Goal: Task Accomplishment & Management: Manage account settings

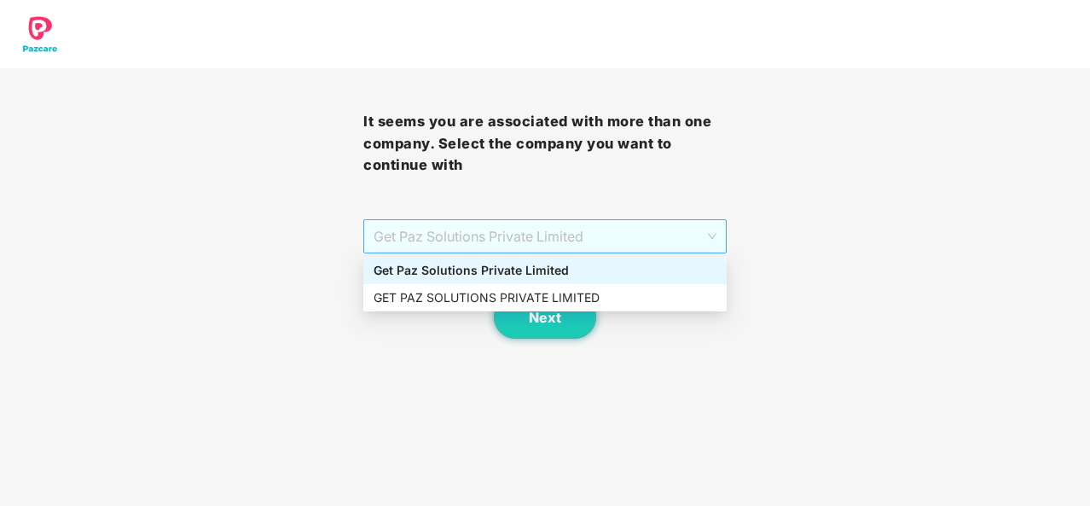
click at [708, 240] on span "Get Paz Solutions Private Limited" at bounding box center [544, 236] width 343 height 32
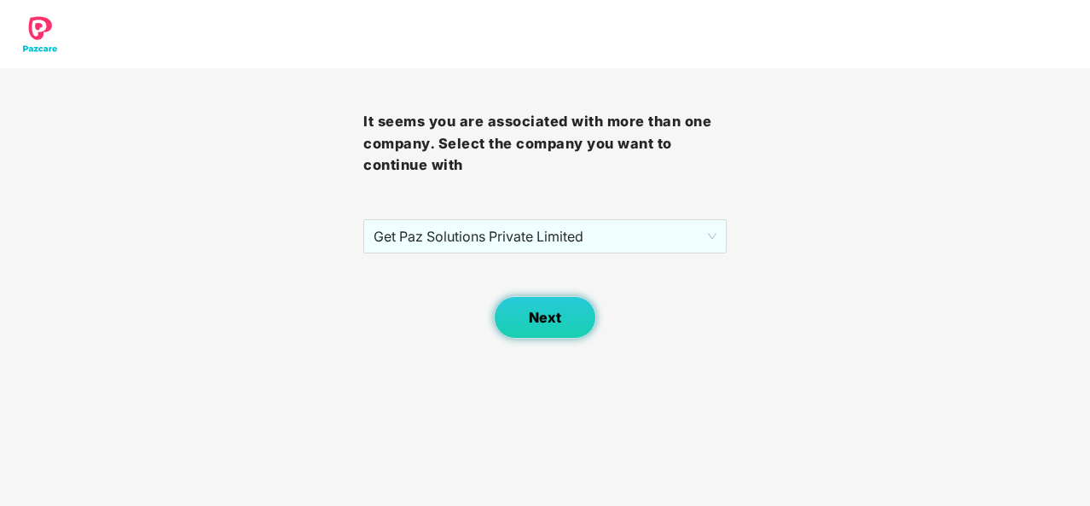
click at [543, 321] on span "Next" at bounding box center [545, 318] width 32 height 16
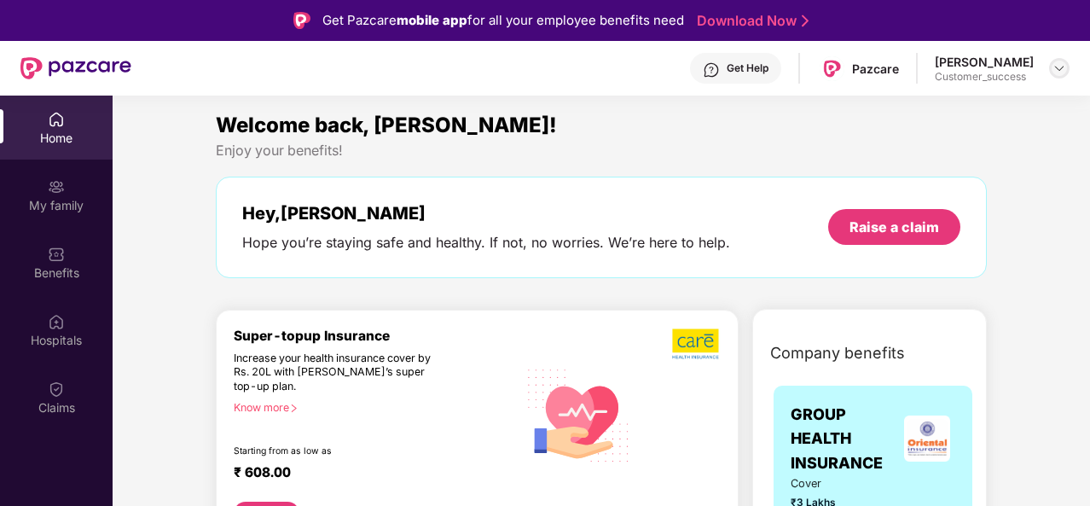
click at [1064, 66] on img at bounding box center [1059, 68] width 14 height 14
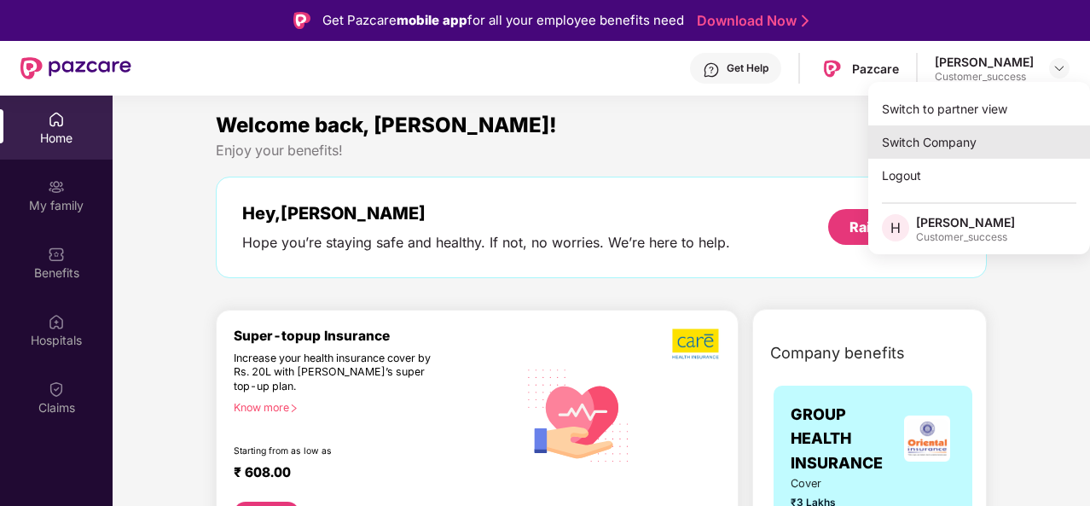
click at [916, 131] on div "Switch Company" at bounding box center [979, 141] width 222 height 33
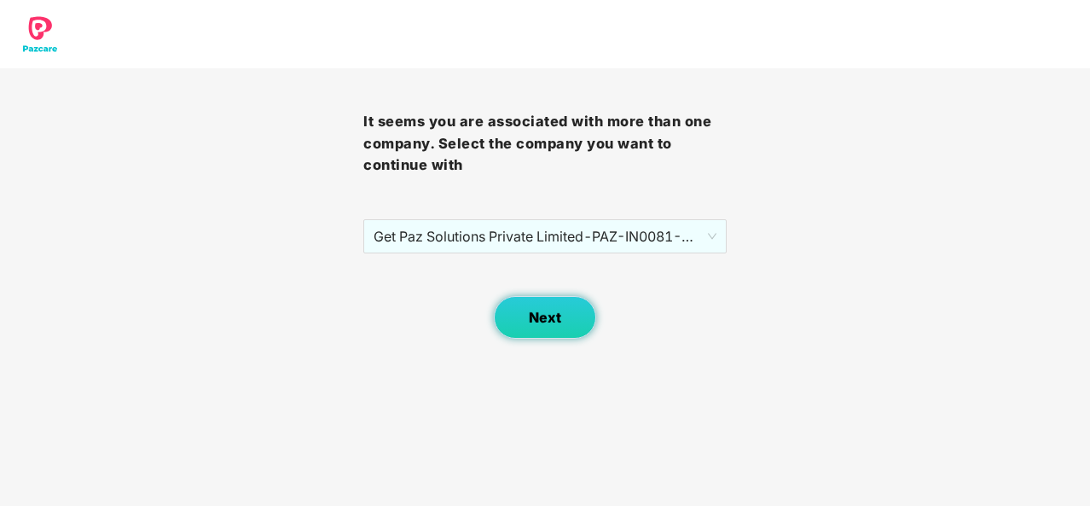
click at [528, 333] on button "Next" at bounding box center [545, 317] width 102 height 43
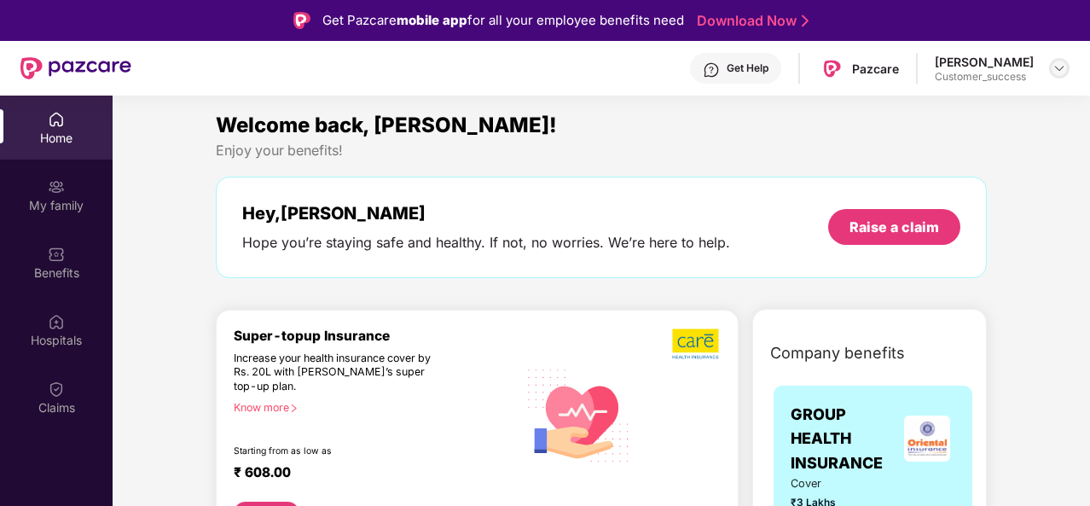
click at [1056, 62] on img at bounding box center [1059, 68] width 14 height 14
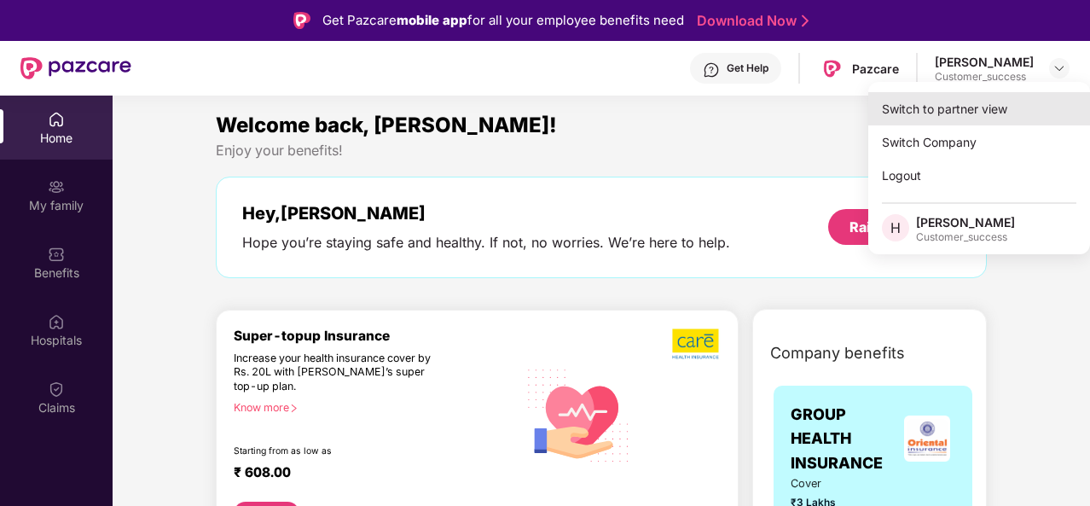
click at [958, 103] on div "Switch to partner view" at bounding box center [979, 108] width 222 height 33
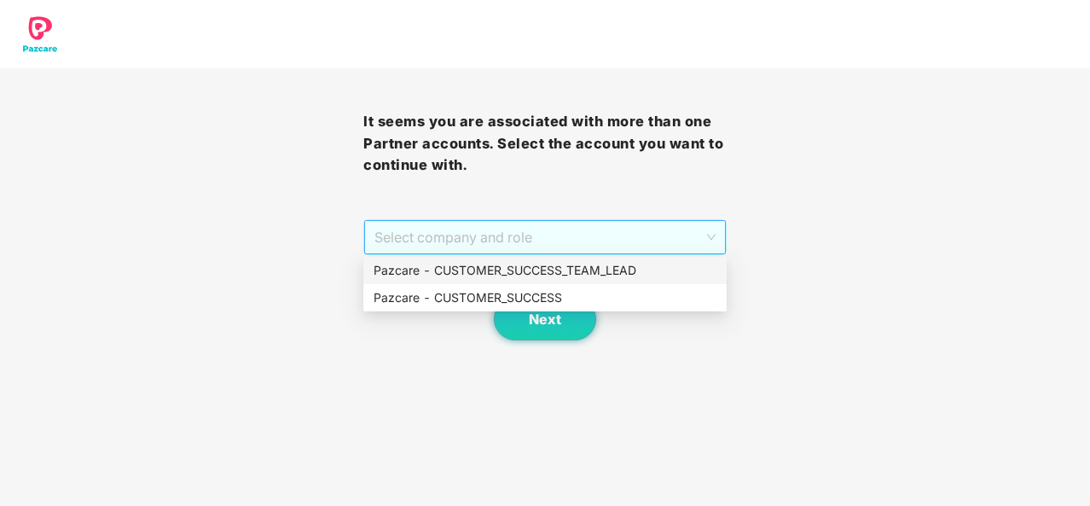
click at [600, 247] on span "Select company and role" at bounding box center [544, 237] width 341 height 32
click at [546, 296] on div "Pazcare - CUSTOMER_SUCCESS" at bounding box center [544, 297] width 343 height 19
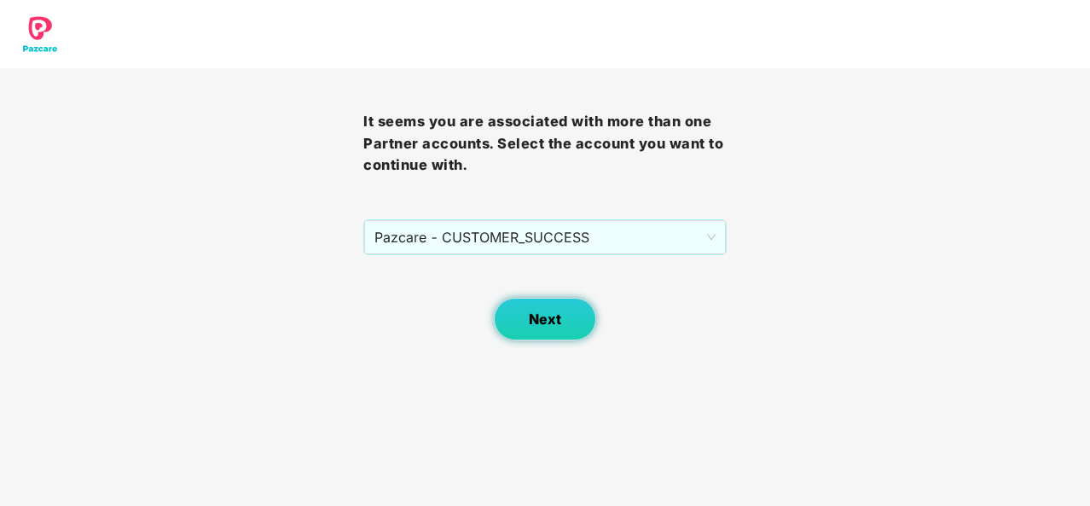
click at [568, 331] on button "Next" at bounding box center [545, 319] width 102 height 43
